Goal: Task Accomplishment & Management: Complete application form

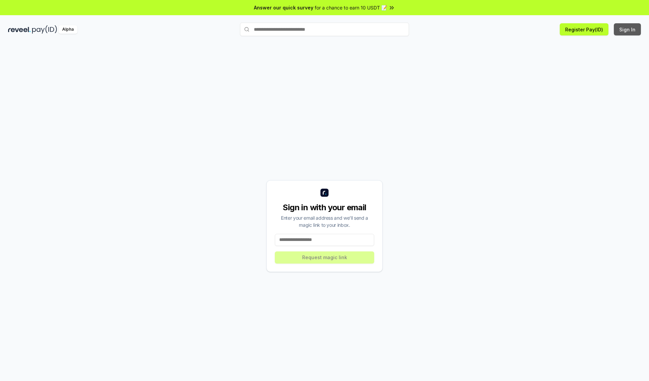
click at [627, 29] on button "Sign In" at bounding box center [626, 29] width 27 height 12
type input "**********"
click at [324, 257] on button "Request magic link" at bounding box center [324, 258] width 99 height 12
